Goal: Check status

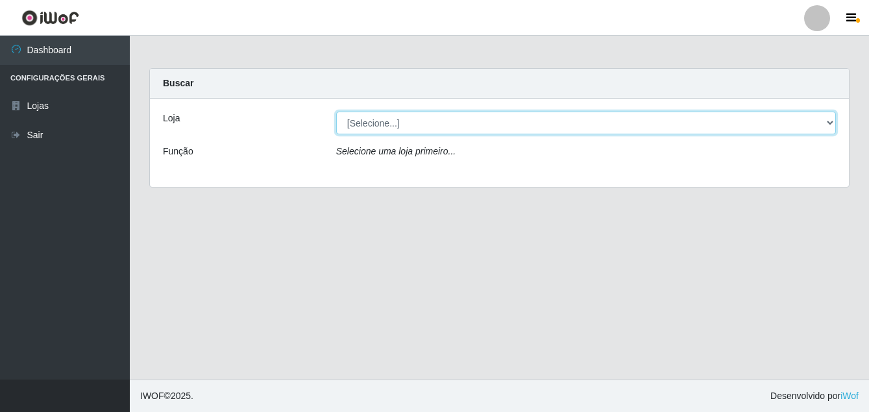
click at [408, 123] on select "[Selecione...] Ajubá Mercado" at bounding box center [586, 123] width 500 height 23
select select "402"
click at [336, 112] on select "[Selecione...] Ajubá Mercado" at bounding box center [586, 123] width 500 height 23
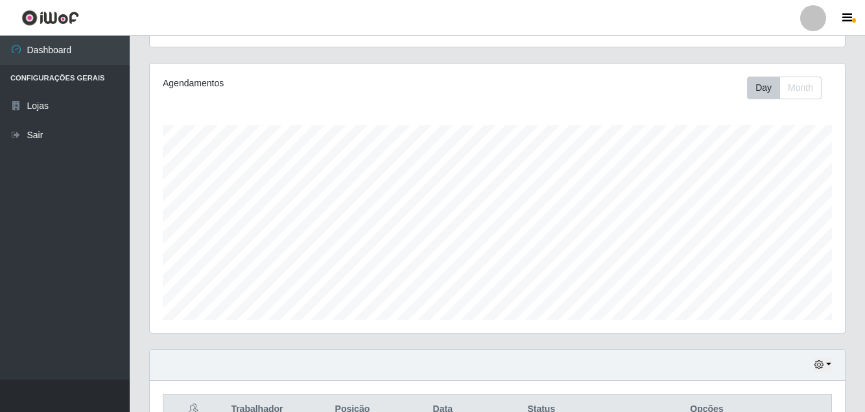
scroll to position [121, 0]
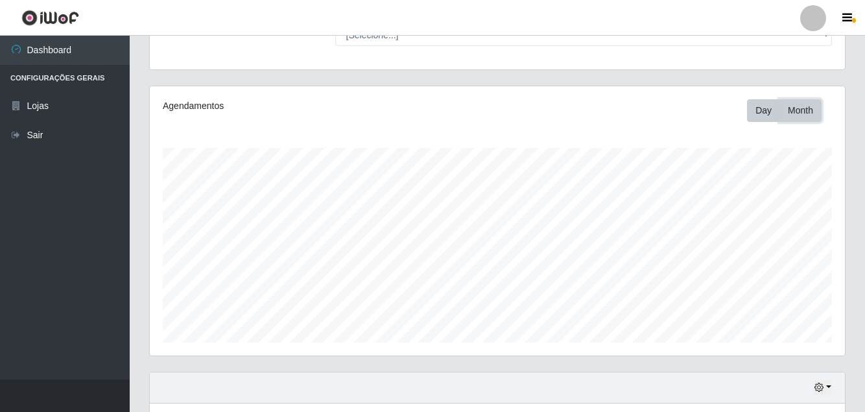
click at [812, 117] on button "Month" at bounding box center [801, 110] width 42 height 23
click at [755, 116] on button "Day" at bounding box center [763, 110] width 33 height 23
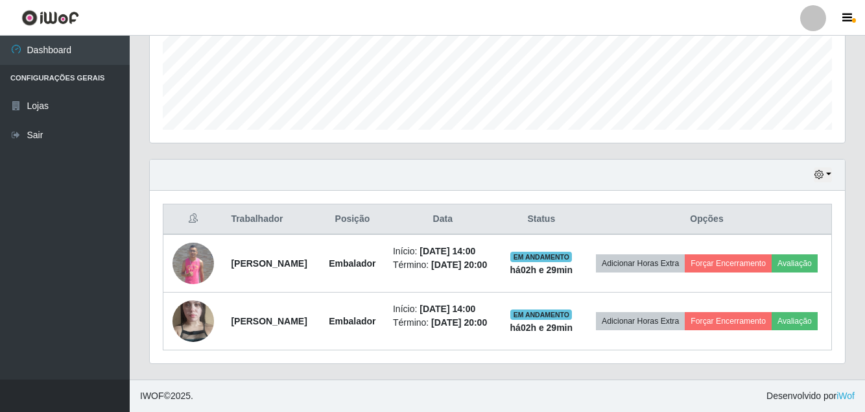
scroll to position [381, 0]
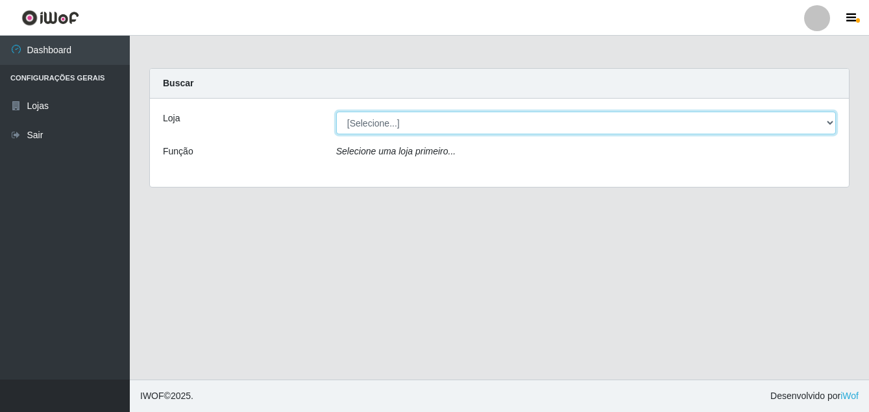
click at [404, 122] on select "[Selecione...] Ajubá Mercado" at bounding box center [586, 123] width 500 height 23
select select "402"
click at [336, 112] on select "[Selecione...] Ajubá Mercado" at bounding box center [586, 123] width 500 height 23
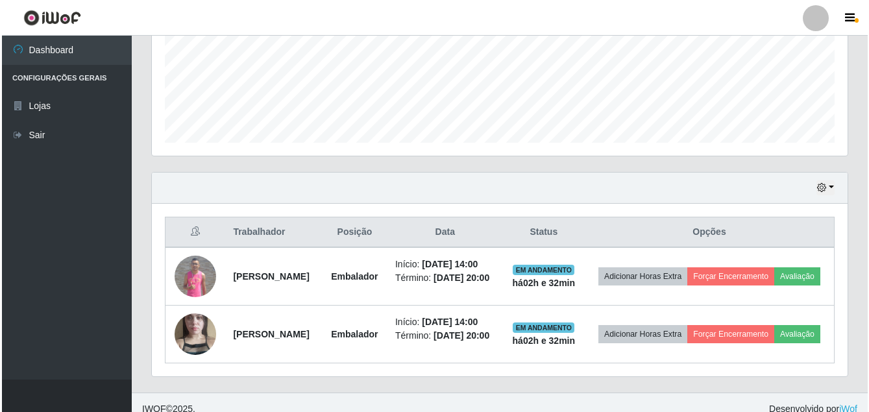
scroll to position [381, 0]
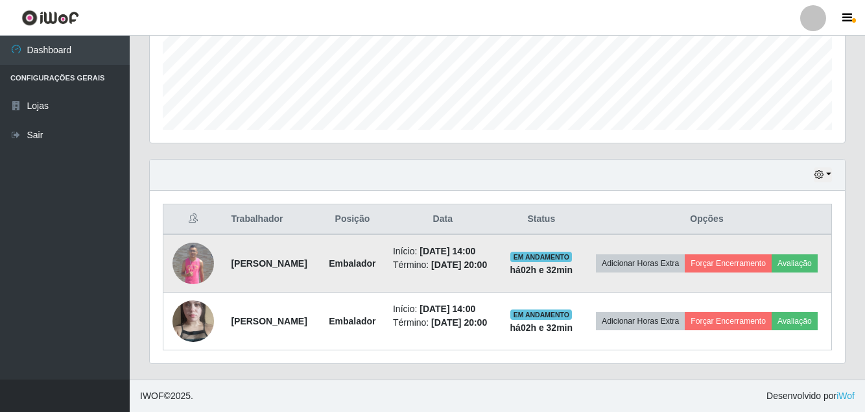
click at [187, 243] on img at bounding box center [194, 264] width 42 height 42
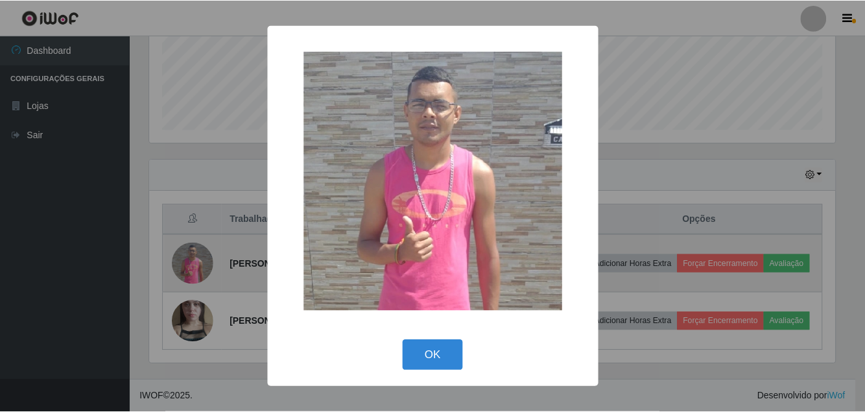
scroll to position [269, 689]
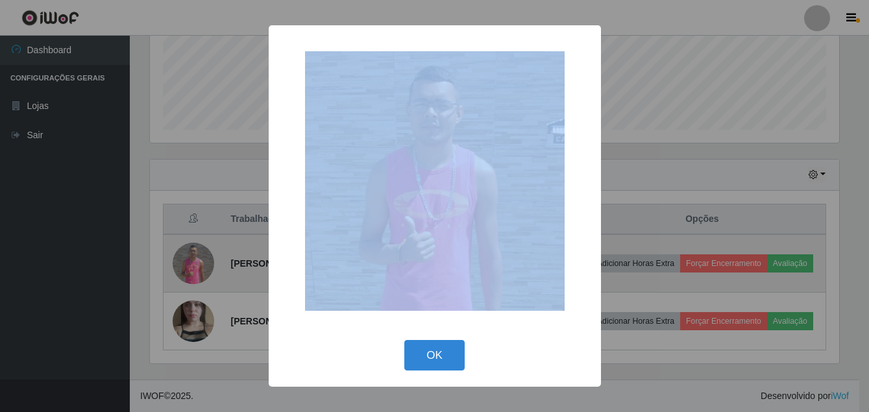
click at [187, 223] on div "× OK Cancel" at bounding box center [434, 206] width 869 height 412
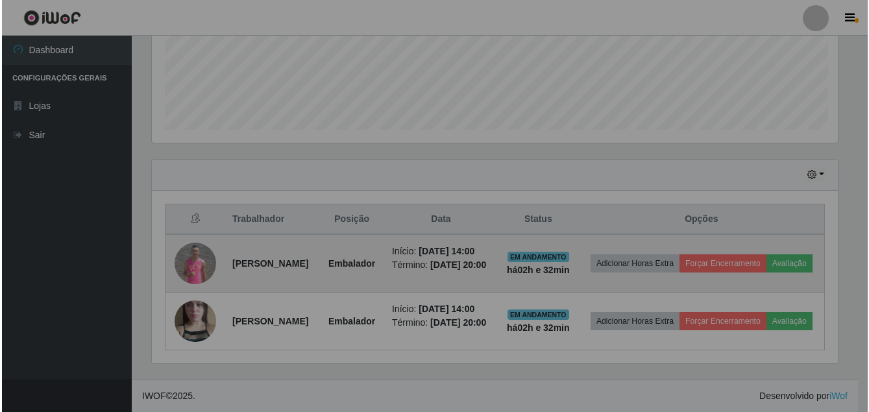
scroll to position [269, 696]
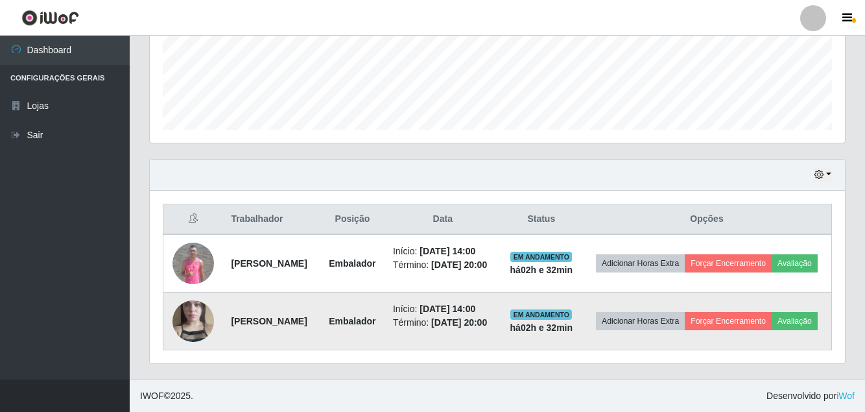
drag, startPoint x: 187, startPoint y: 223, endPoint x: 200, endPoint y: 291, distance: 69.5
click at [200, 291] on img at bounding box center [194, 321] width 42 height 74
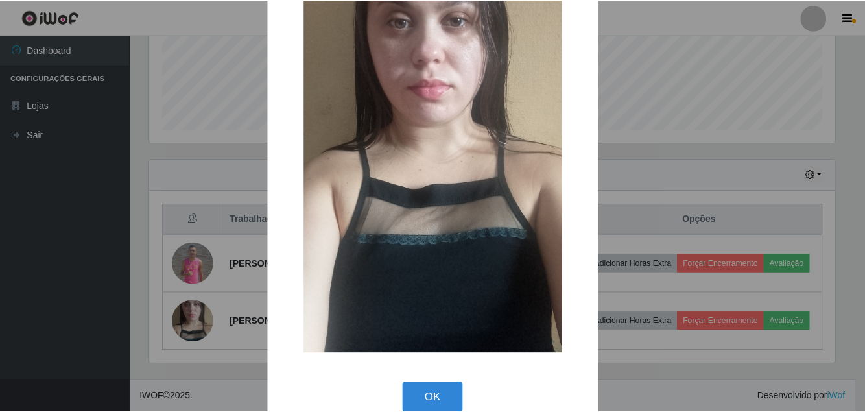
scroll to position [163, 0]
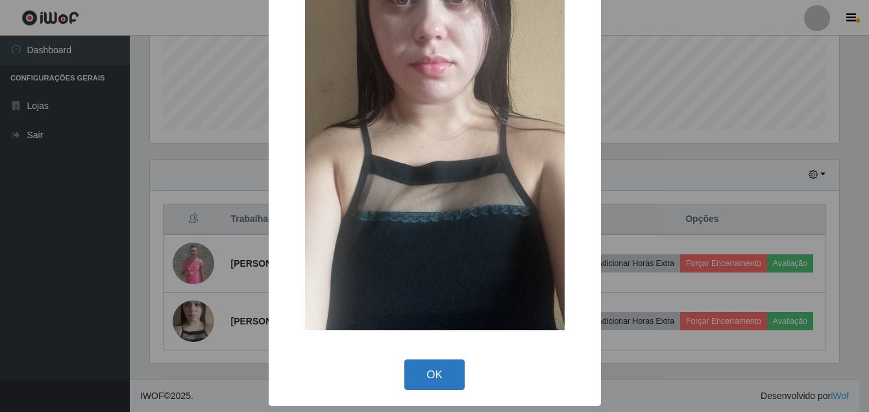
click at [433, 376] on button "OK" at bounding box center [434, 374] width 60 height 30
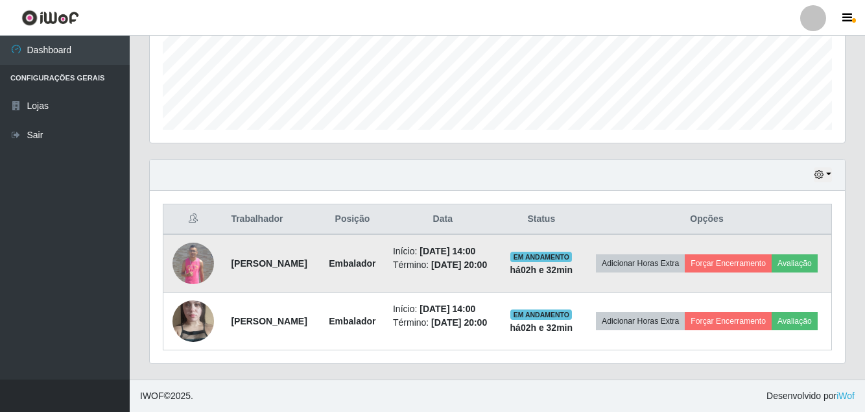
scroll to position [186, 0]
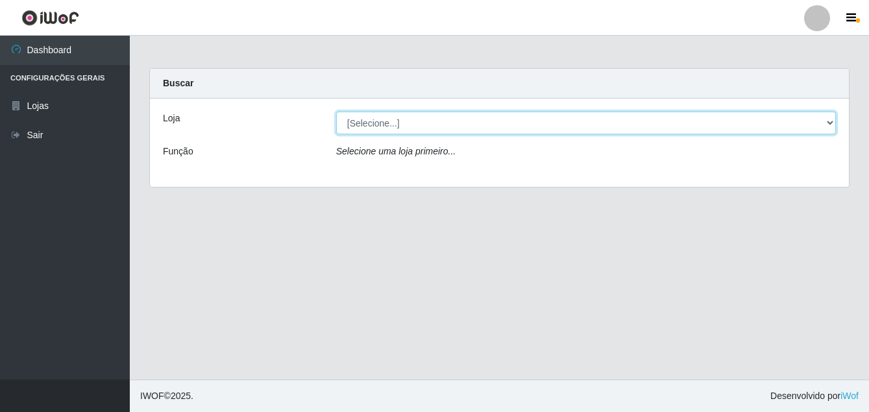
click at [378, 121] on select "[Selecione...] Ajubá Mercado" at bounding box center [586, 123] width 500 height 23
select select "402"
click at [336, 112] on select "[Selecione...] Ajubá Mercado" at bounding box center [586, 123] width 500 height 23
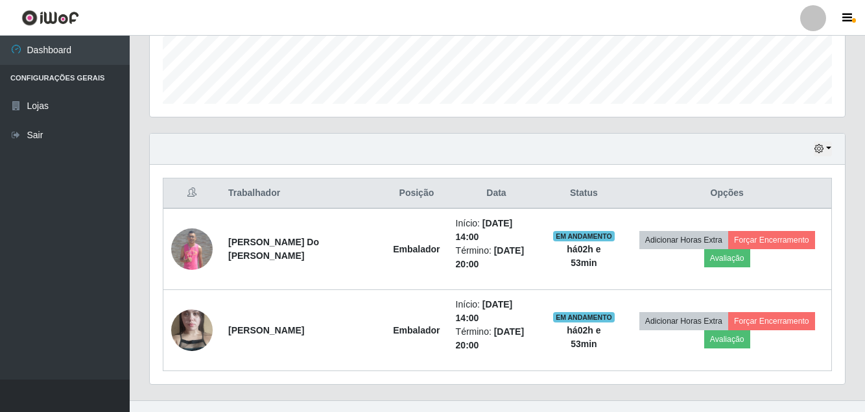
scroll to position [381, 0]
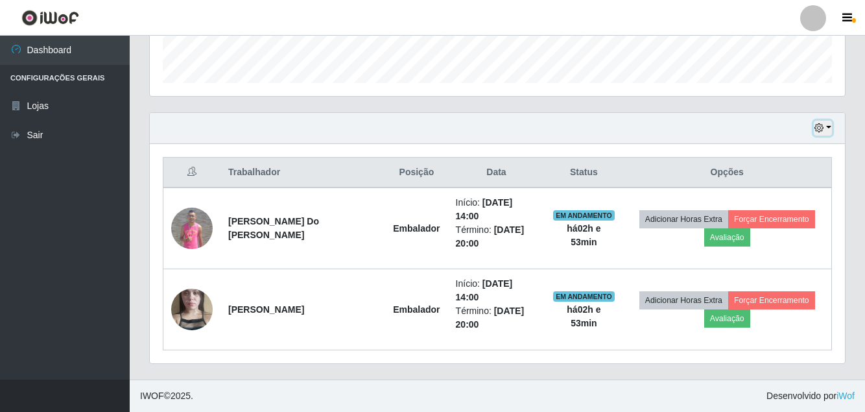
click at [827, 126] on button "button" at bounding box center [823, 128] width 18 height 15
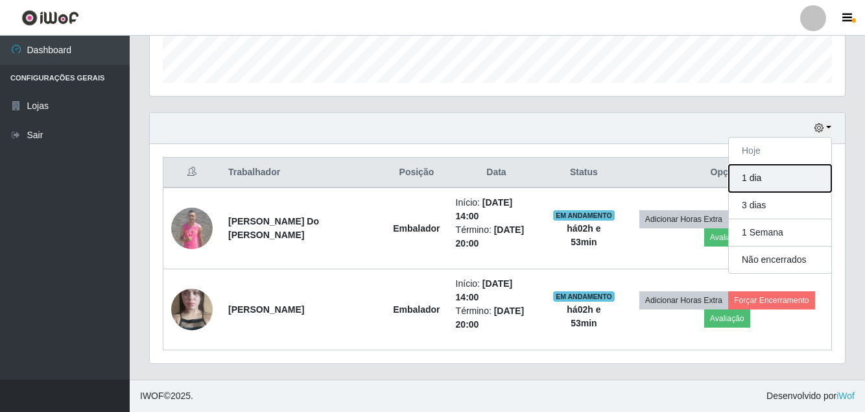
click at [754, 182] on button "1 dia" at bounding box center [780, 178] width 103 height 27
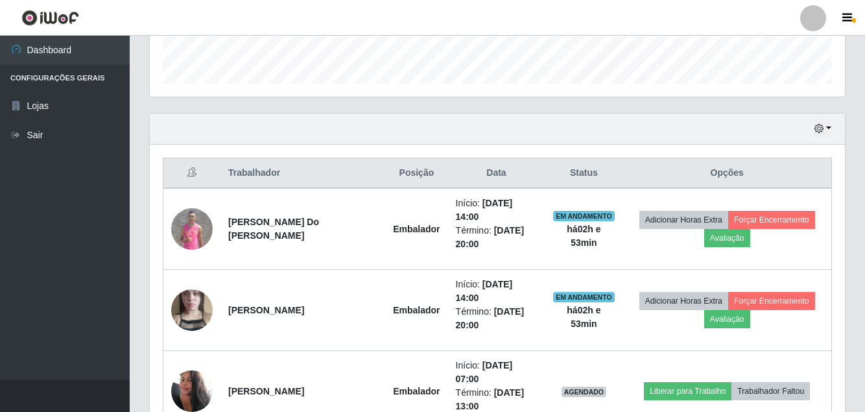
scroll to position [365, 0]
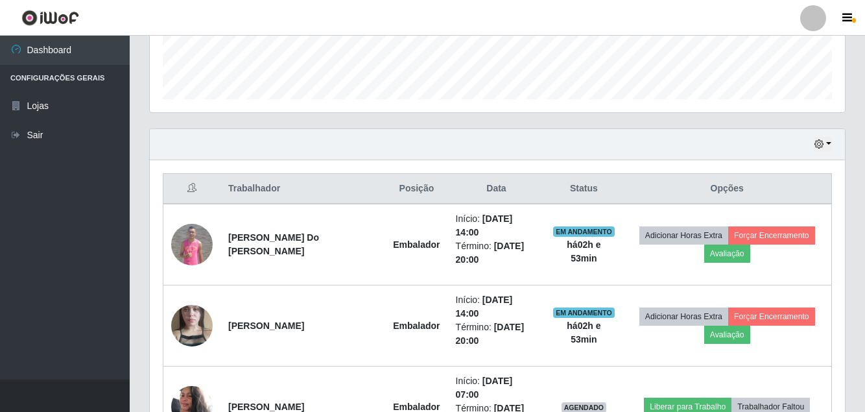
click at [823, 152] on div "Hoje 1 dia 3 dias 1 Semana Não encerrados" at bounding box center [498, 144] width 696 height 31
click at [824, 145] on icon "button" at bounding box center [819, 143] width 9 height 9
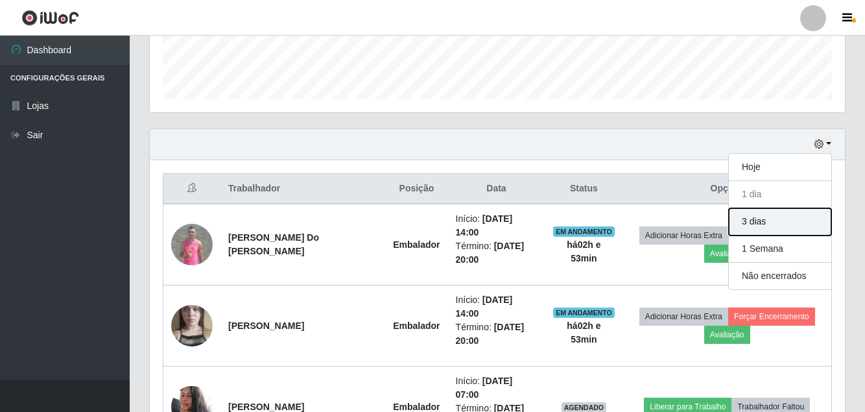
click at [760, 224] on button "3 dias" at bounding box center [780, 221] width 103 height 27
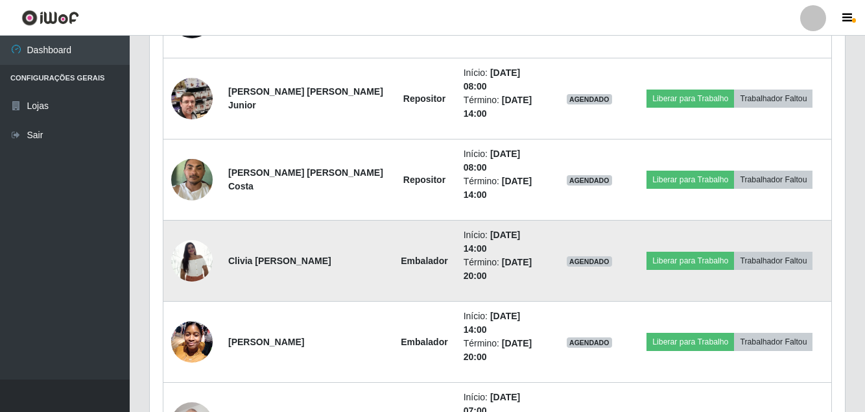
scroll to position [1143, 0]
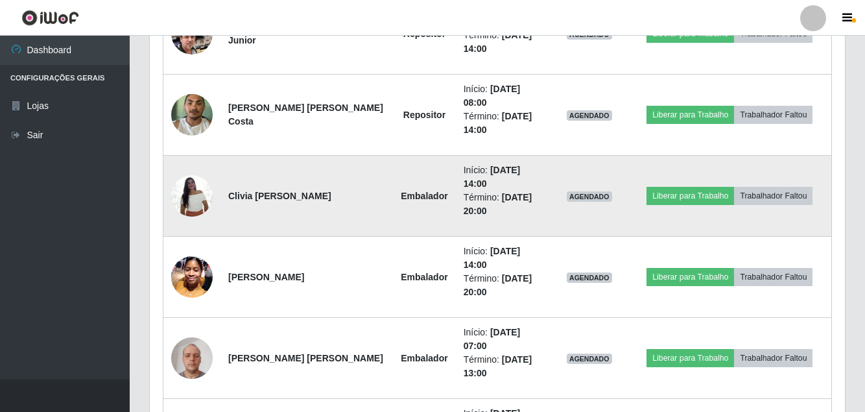
click at [189, 200] on img at bounding box center [192, 195] width 42 height 55
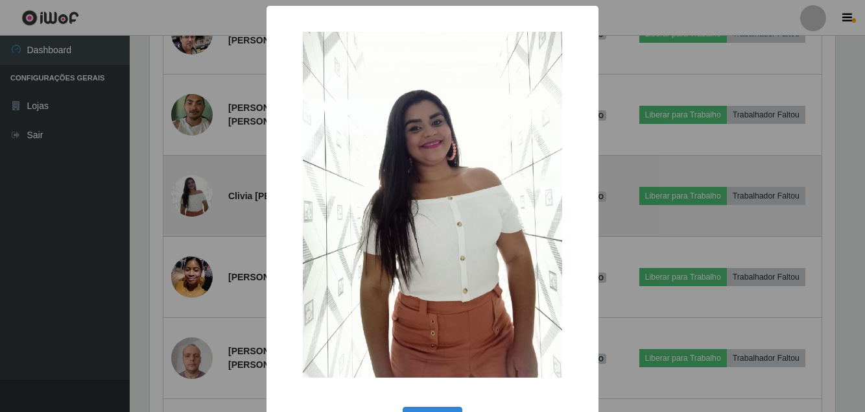
scroll to position [269, 689]
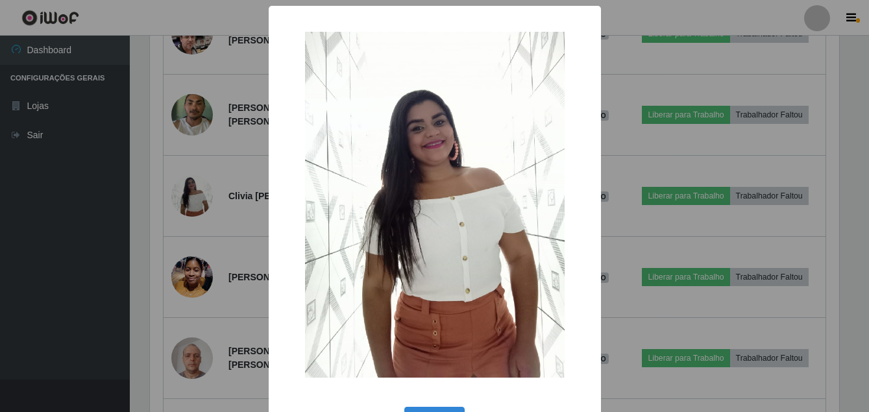
click at [74, 210] on div "× OK Cancel" at bounding box center [434, 206] width 869 height 412
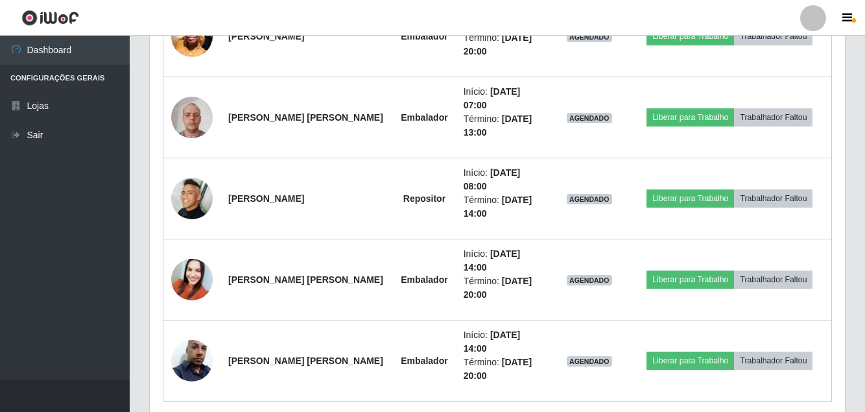
scroll to position [1435, 0]
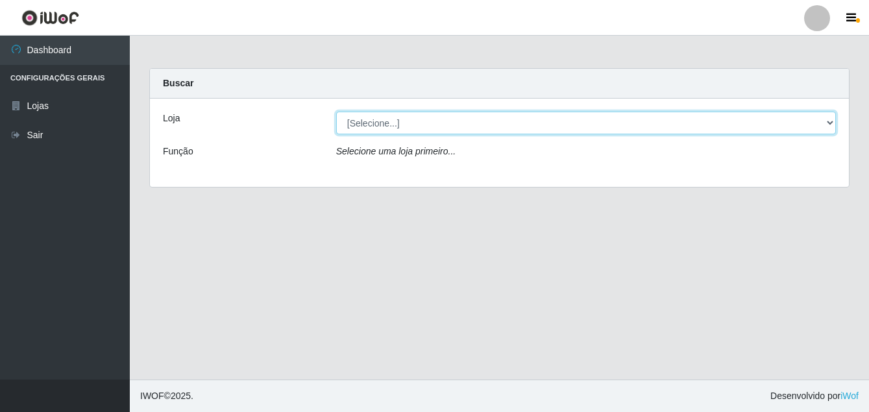
click at [408, 123] on select "[Selecione...] Ajubá Mercado" at bounding box center [586, 123] width 500 height 23
select select "402"
click at [336, 112] on select "[Selecione...] Ajubá Mercado" at bounding box center [586, 123] width 500 height 23
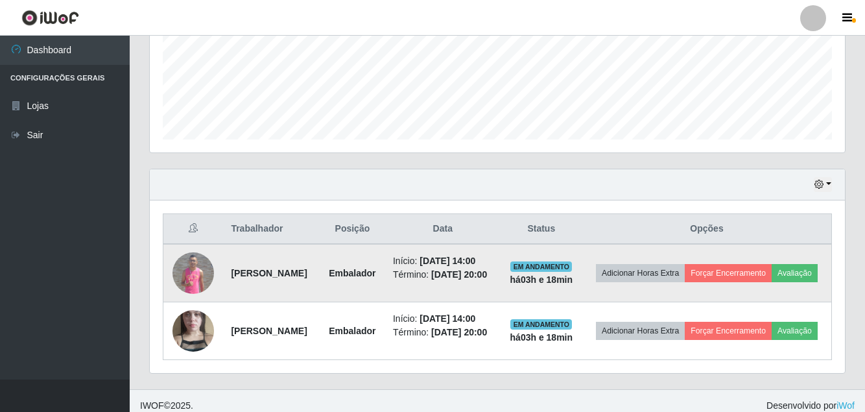
scroll to position [381, 0]
